Goal: Browse casually

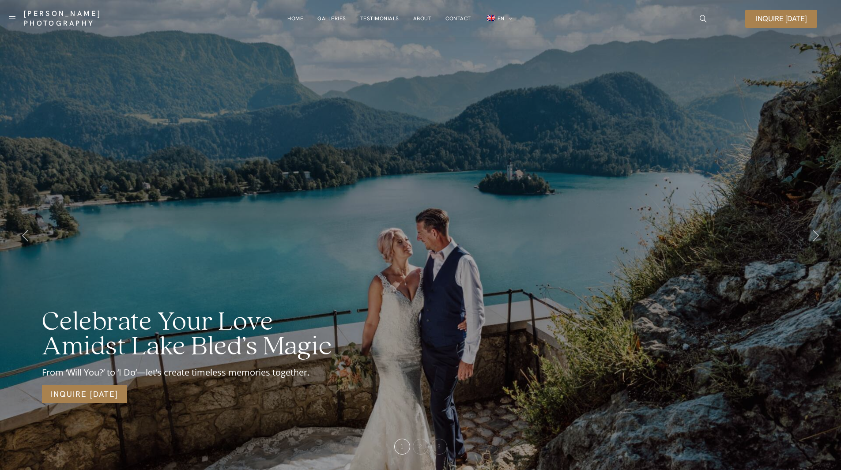
click at [447, 53] on div "Celebrate Your Love Amidst Lake Bled’s Magic From ‘Will You?’ to ‘I Do’—let’s c…" at bounding box center [420, 235] width 841 height 470
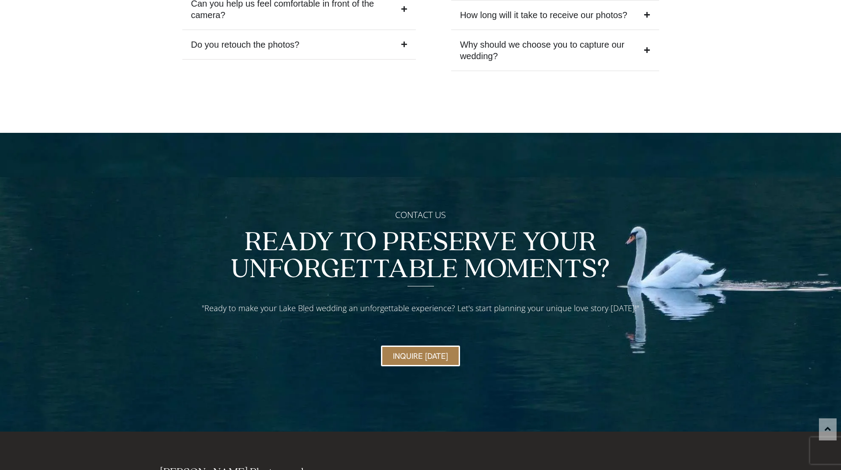
scroll to position [3780, 0]
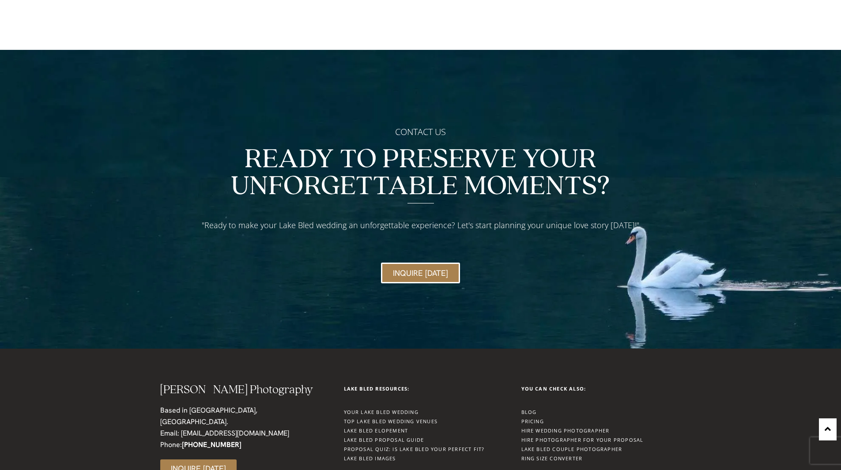
click at [533, 409] on link "Blog" at bounding box center [528, 412] width 15 height 7
